Goal: Navigation & Orientation: Find specific page/section

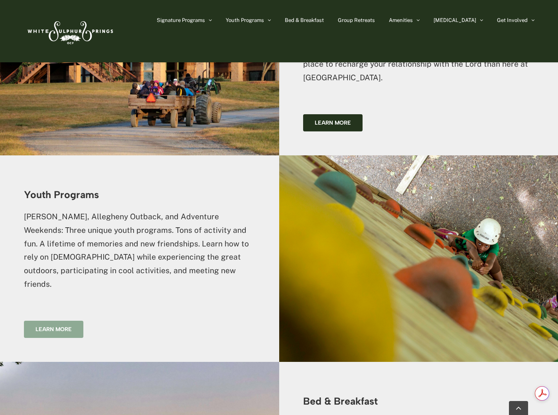
click at [68, 321] on link "Learn more" at bounding box center [53, 329] width 59 height 17
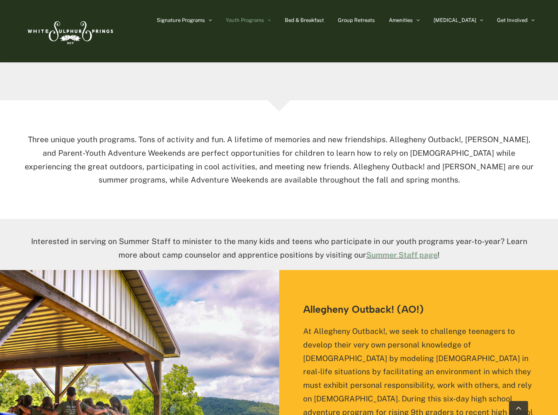
scroll to position [160, 0]
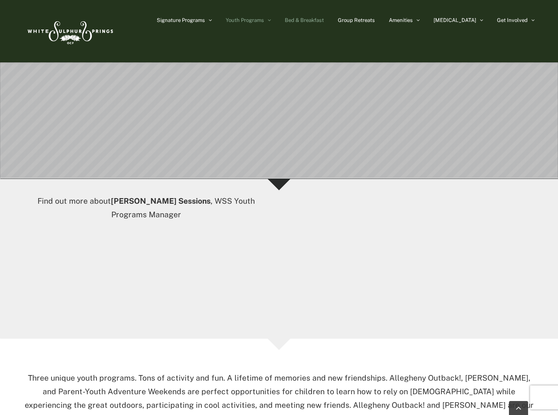
click at [324, 20] on span "Bed & Breakfast" at bounding box center [304, 20] width 39 height 5
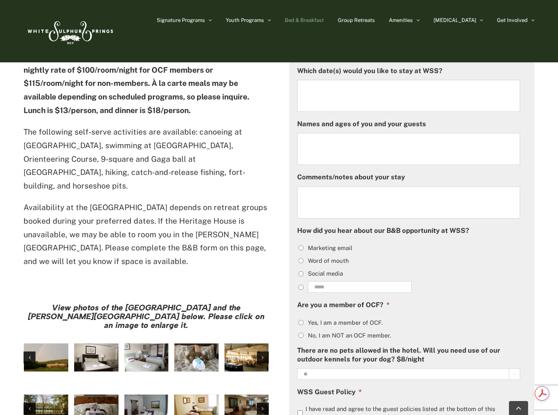
click at [55, 343] on img "large-heritage" at bounding box center [46, 357] width 44 height 28
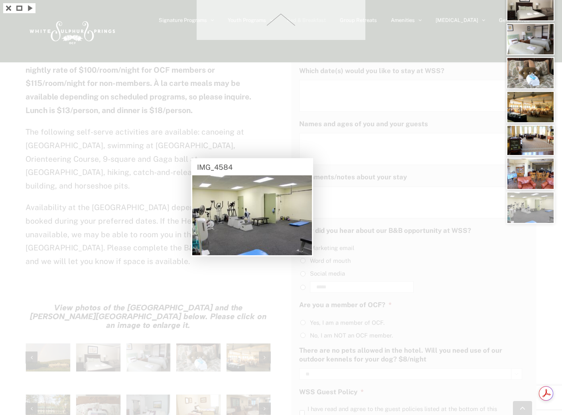
click at [182, 330] on div at bounding box center [281, 207] width 562 height 415
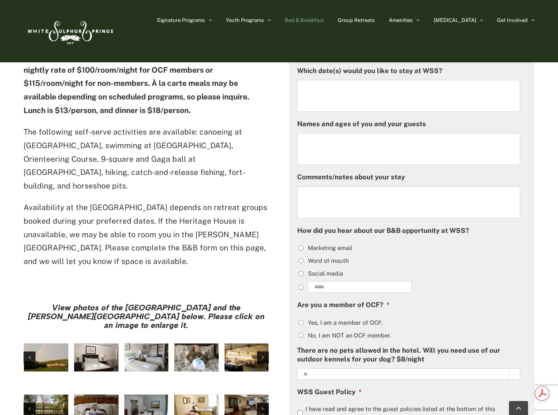
click at [53, 394] on img "Harrison House Exterior" at bounding box center [46, 408] width 44 height 28
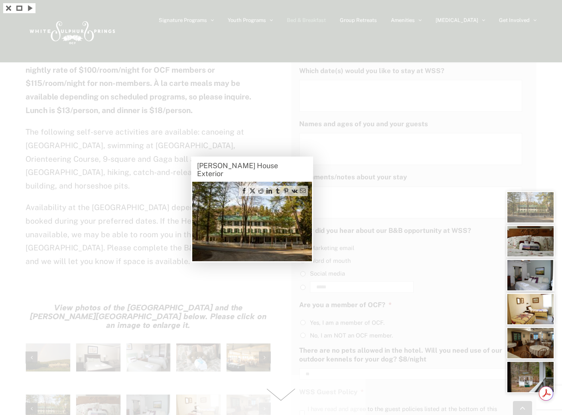
drag, startPoint x: 282, startPoint y: 227, endPoint x: 233, endPoint y: 225, distance: 49.5
click at [233, 225] on img at bounding box center [252, 221] width 120 height 79
